Goal: Find specific page/section: Find specific page/section

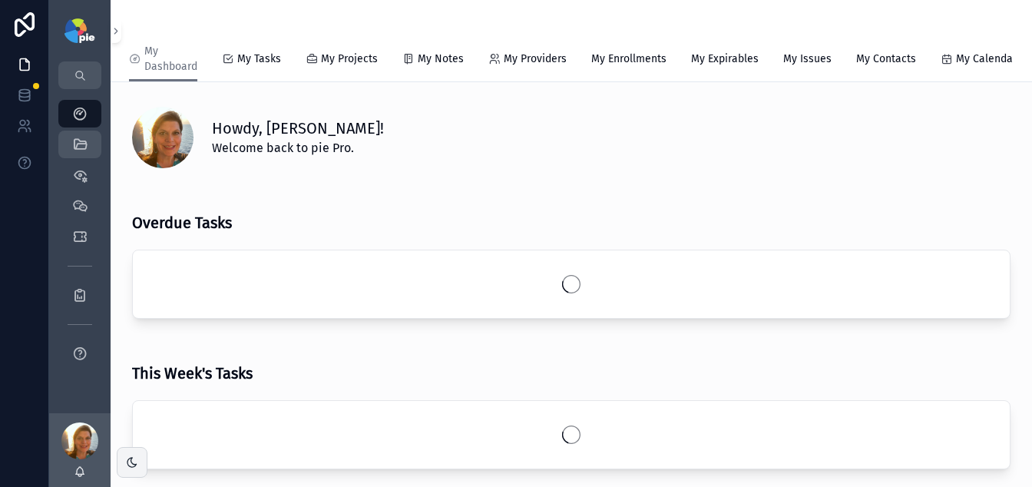
click at [84, 147] on icon "scrollable content" at bounding box center [79, 144] width 15 height 15
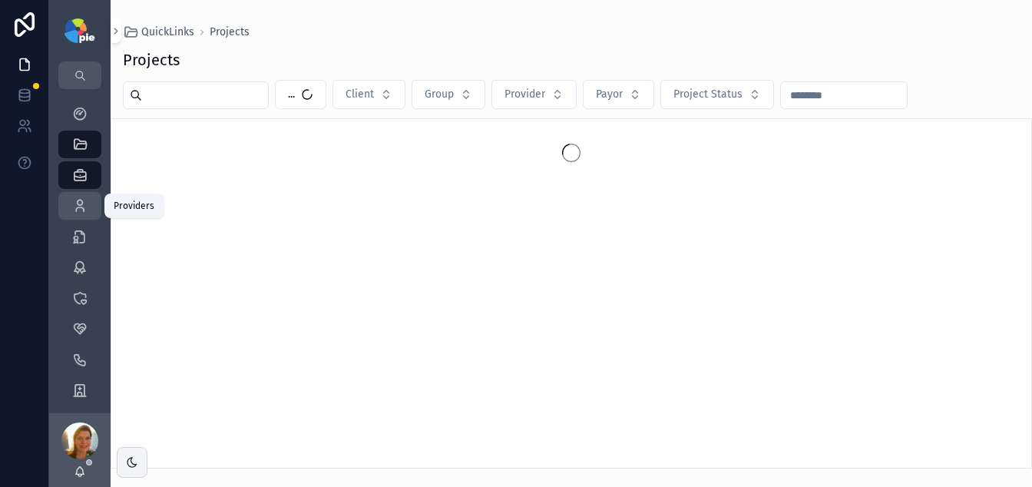
click at [82, 205] on icon "scrollable content" at bounding box center [79, 205] width 15 height 15
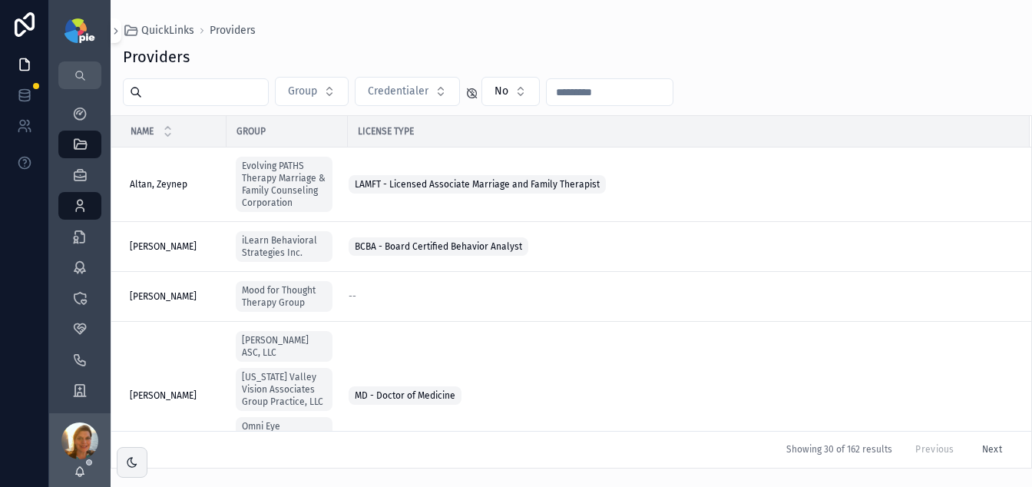
click at [202, 94] on input "scrollable content" at bounding box center [205, 92] width 126 height 22
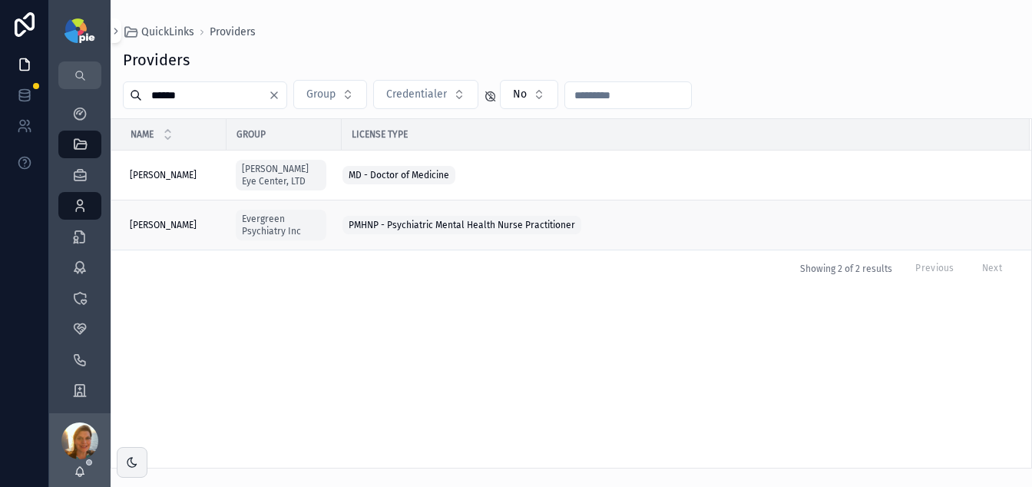
type input "*****"
click at [168, 224] on span "[PERSON_NAME]" at bounding box center [163, 225] width 67 height 12
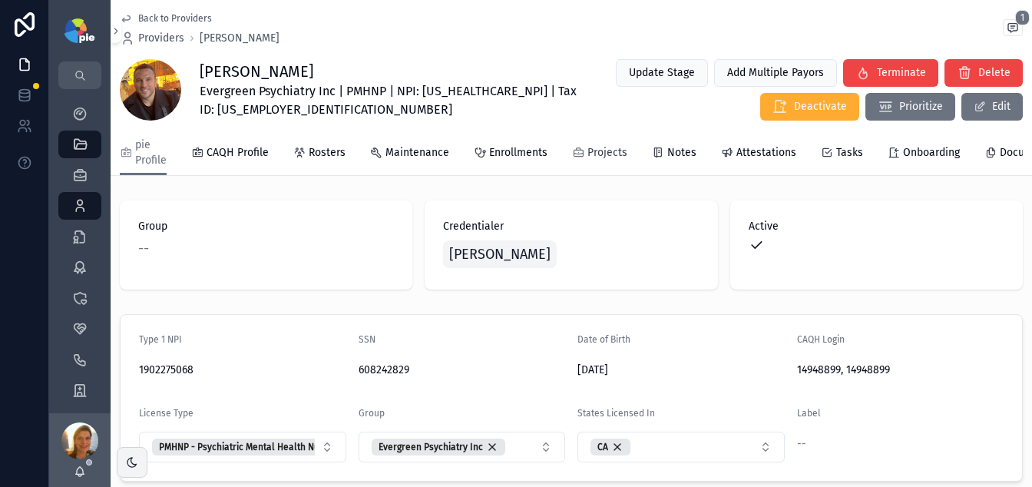
click at [590, 145] on span "Projects" at bounding box center [607, 152] width 40 height 15
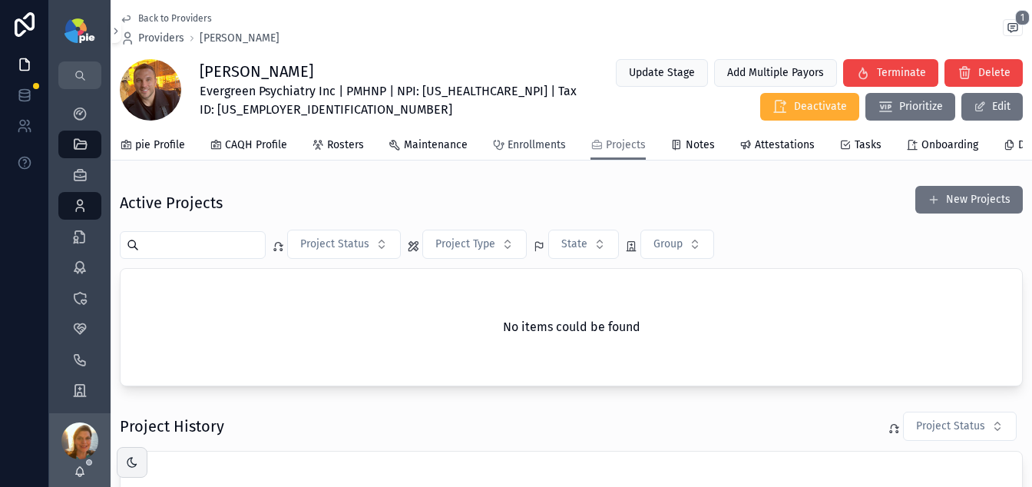
click at [523, 137] on span "Enrollments" at bounding box center [537, 144] width 58 height 15
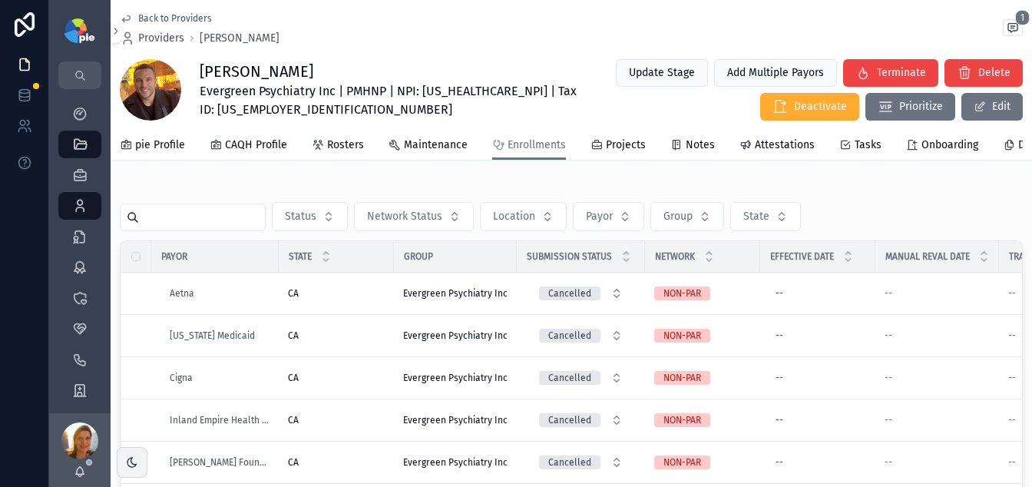
click at [301, 195] on div "Status Network Status Location Payor Group State Payor State Group Submission S…" at bounding box center [571, 395] width 921 height 432
click at [296, 184] on div "Back to Providers Providers [PERSON_NAME] 1 [PERSON_NAME] Evergreen Psychiatry …" at bounding box center [571, 355] width 921 height 710
click at [174, 35] on span "Providers" at bounding box center [161, 38] width 46 height 15
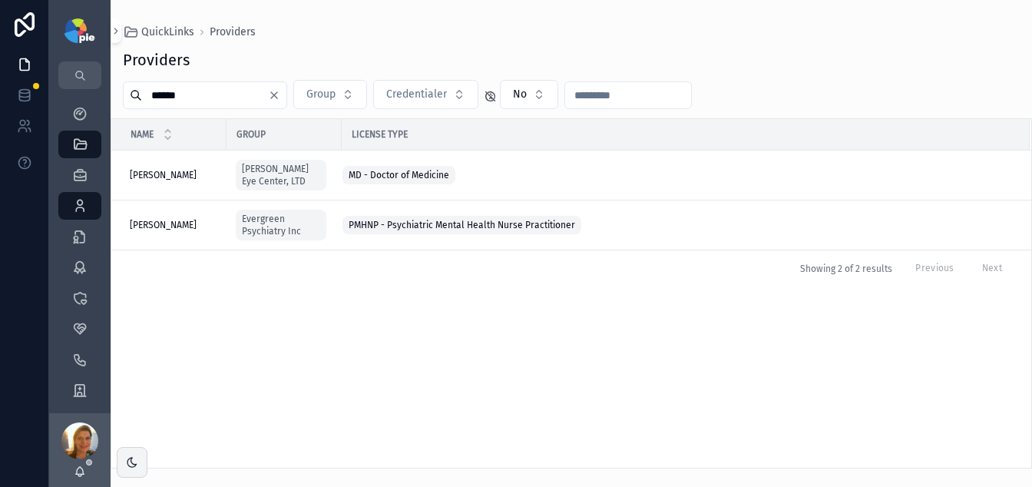
click at [485, 362] on div "Name Group License Type [PERSON_NAME], [PERSON_NAME] Eye Center, LTD MD - Docto…" at bounding box center [571, 293] width 920 height 349
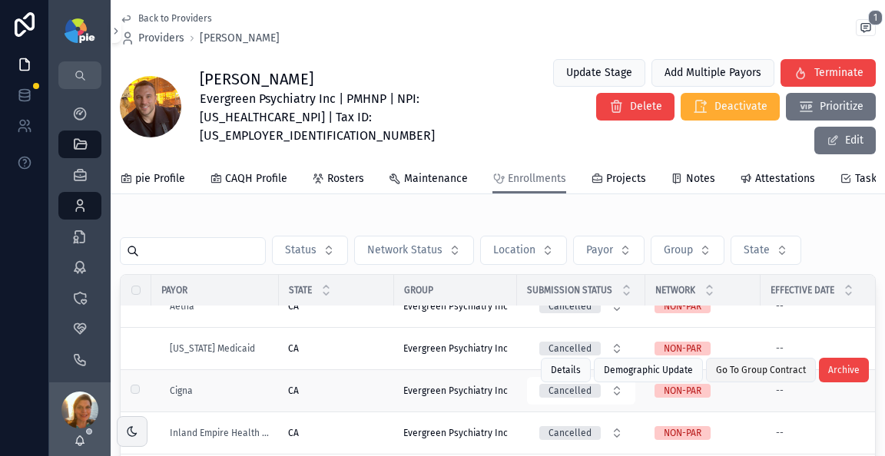
scroll to position [244, 0]
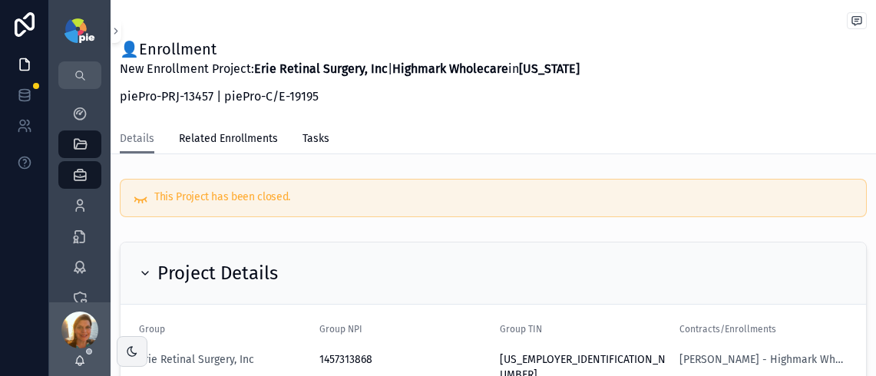
scroll to position [412, 0]
